Goal: Use online tool/utility: Use online tool/utility

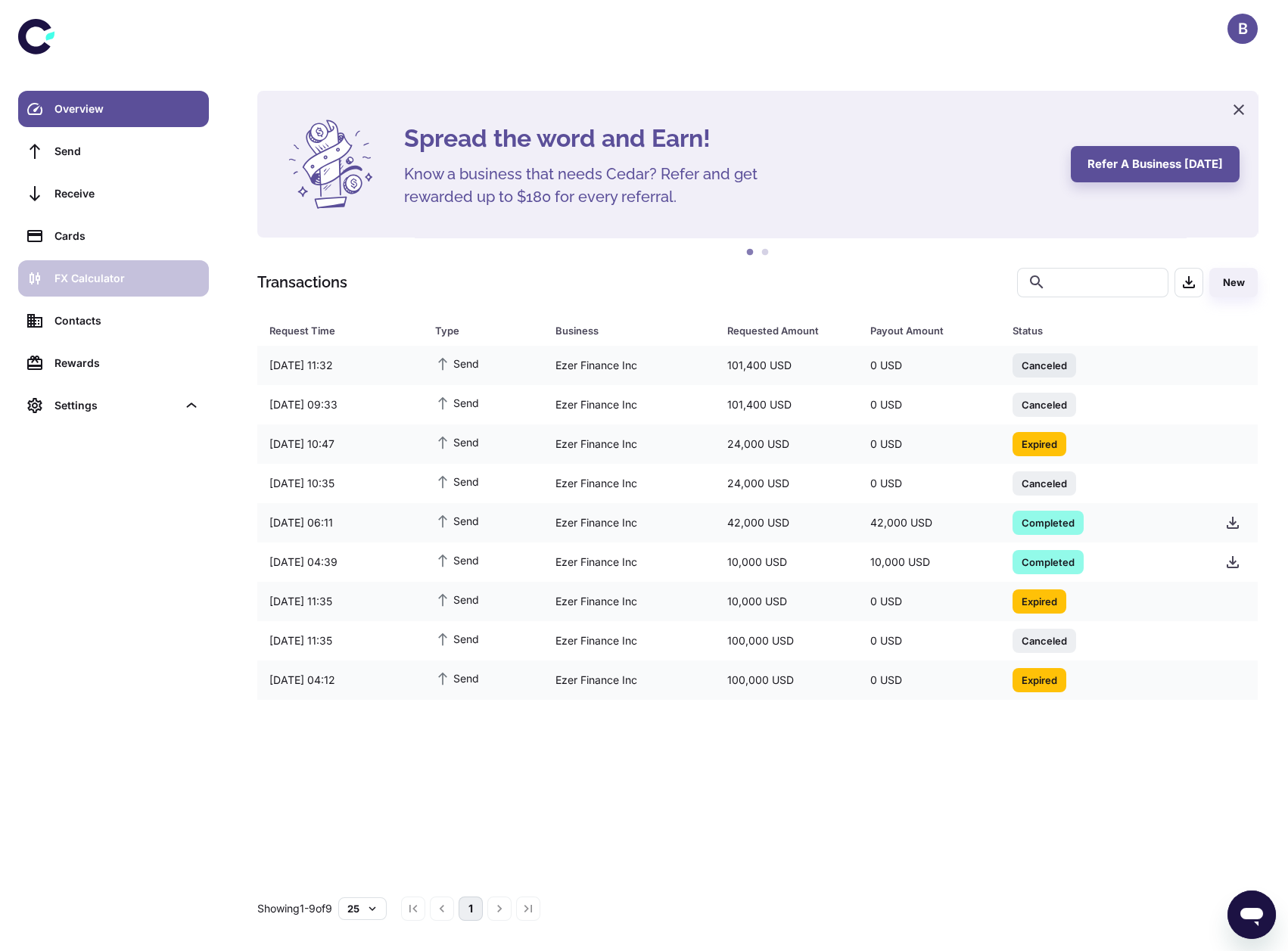
click at [147, 277] on div "FX Calculator" at bounding box center [127, 279] width 145 height 17
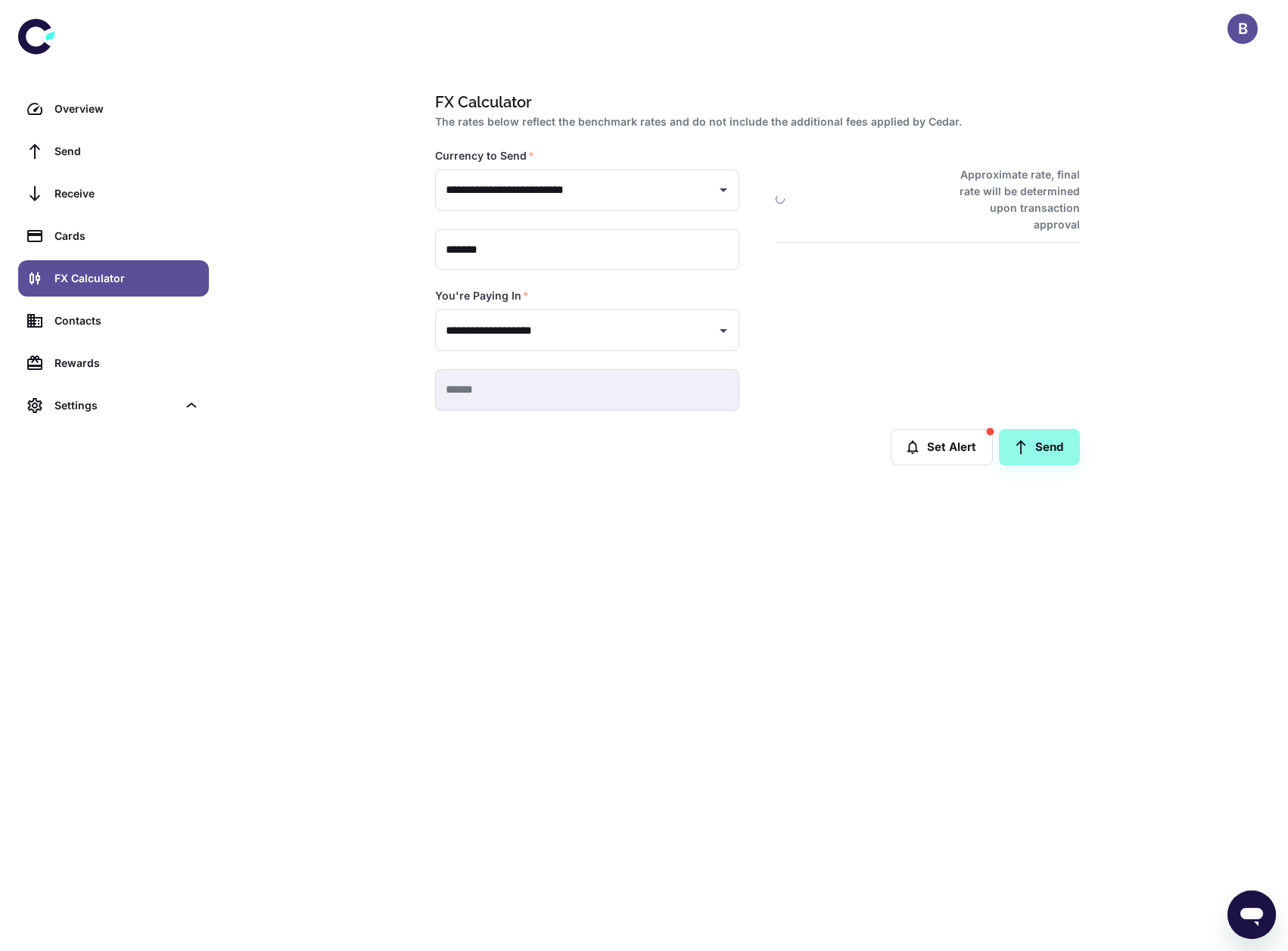
type input "**********"
